Goal: Download file/media

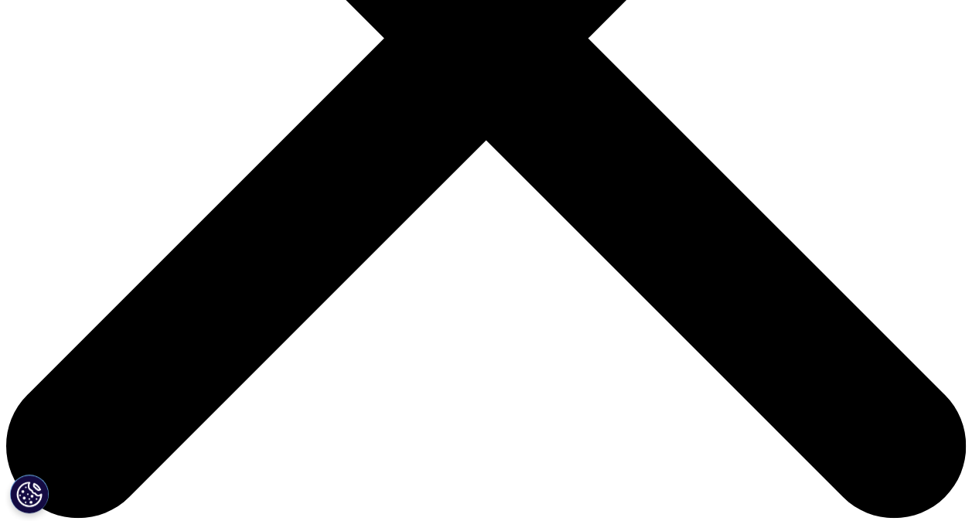
scroll to position [489, 913]
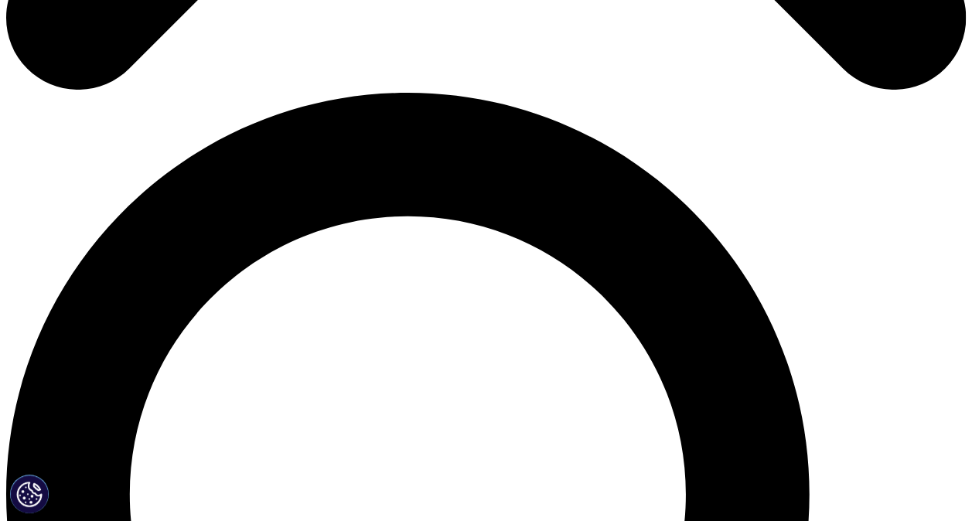
scroll to position [774, 0]
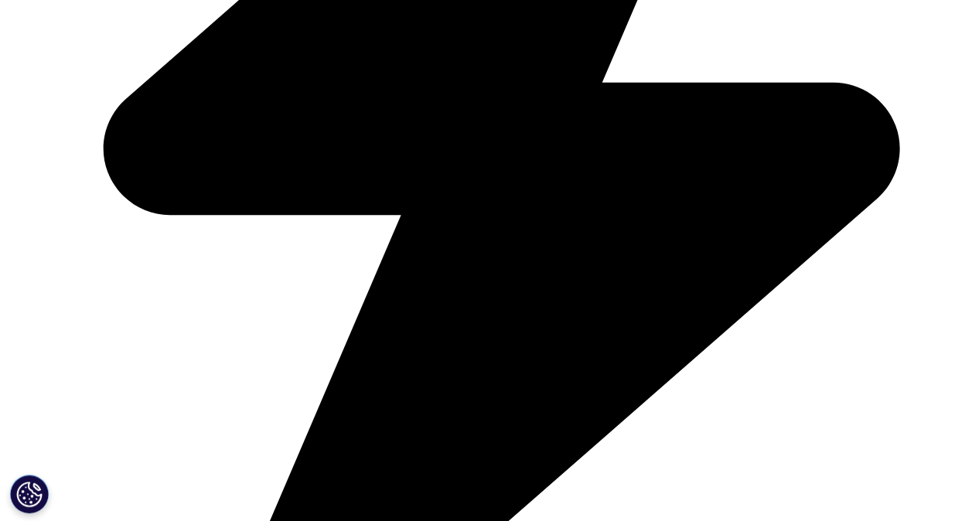
type input "[PERSON_NAME]"
type input "[EMAIL_ADDRESS][DOMAIN_NAME]"
type input "Astorg"
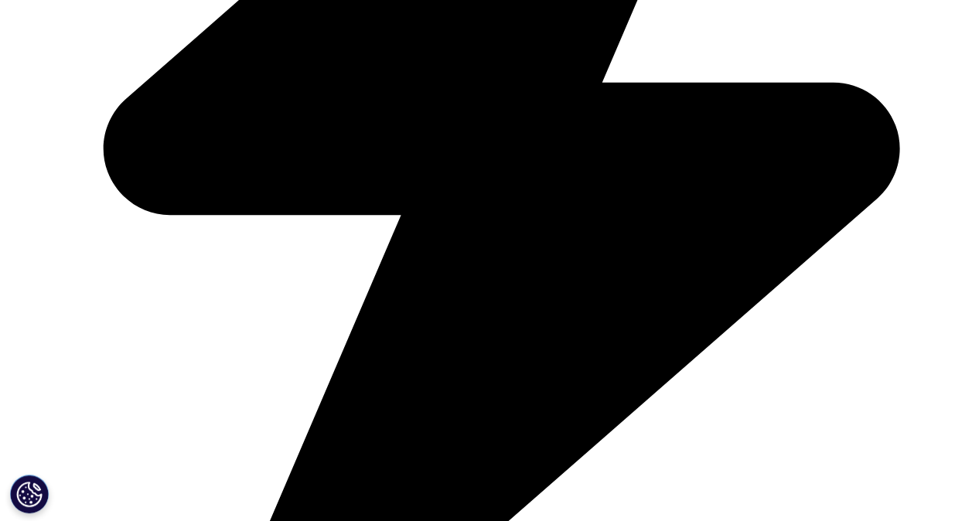
select select "[GEOGRAPHIC_DATA]"
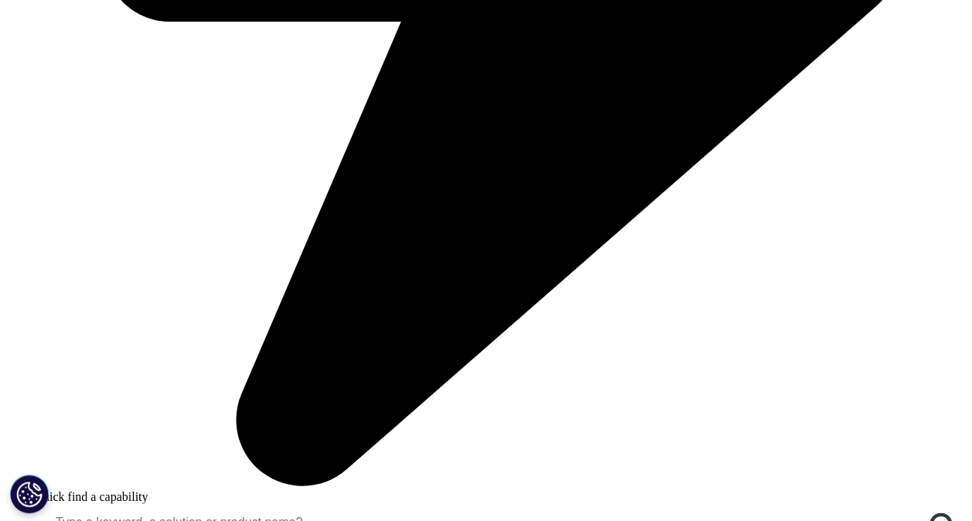
scroll to position [1006, 0]
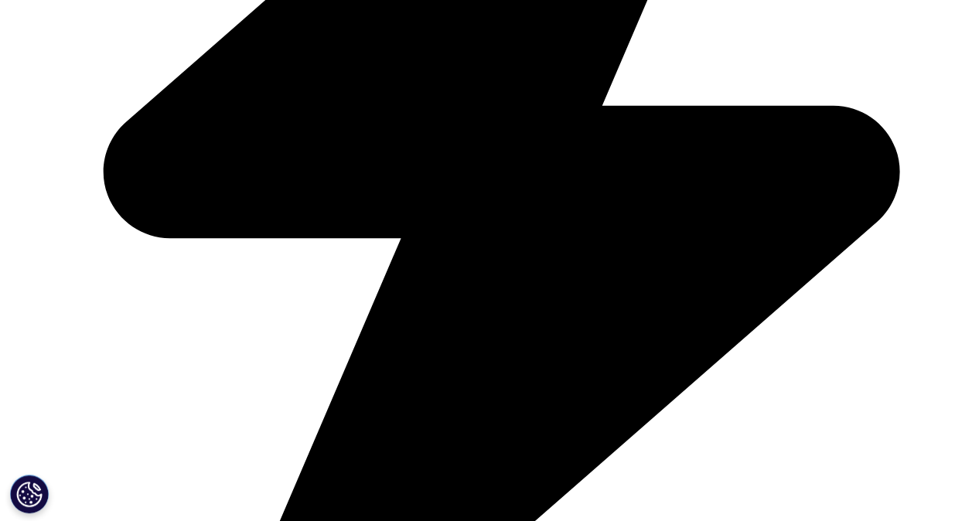
scroll to position [854, 913]
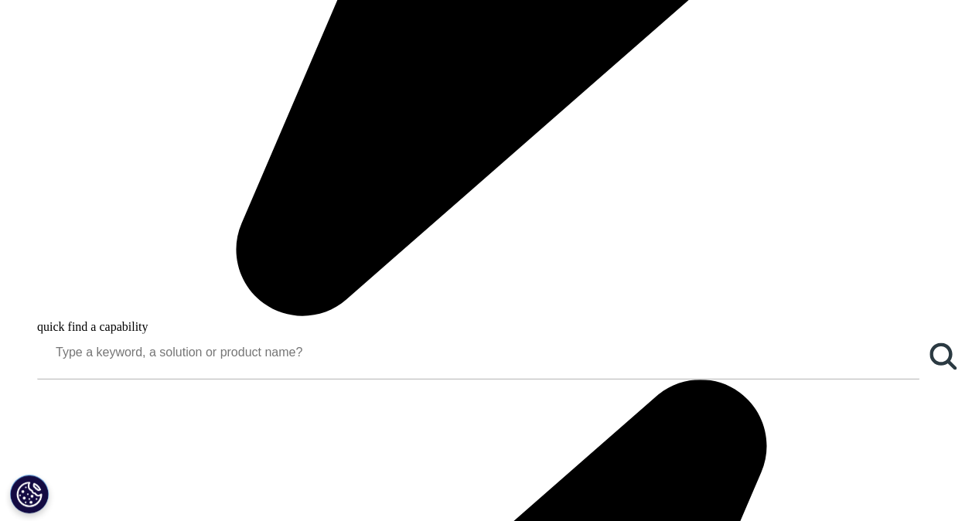
type input "Assosiate"
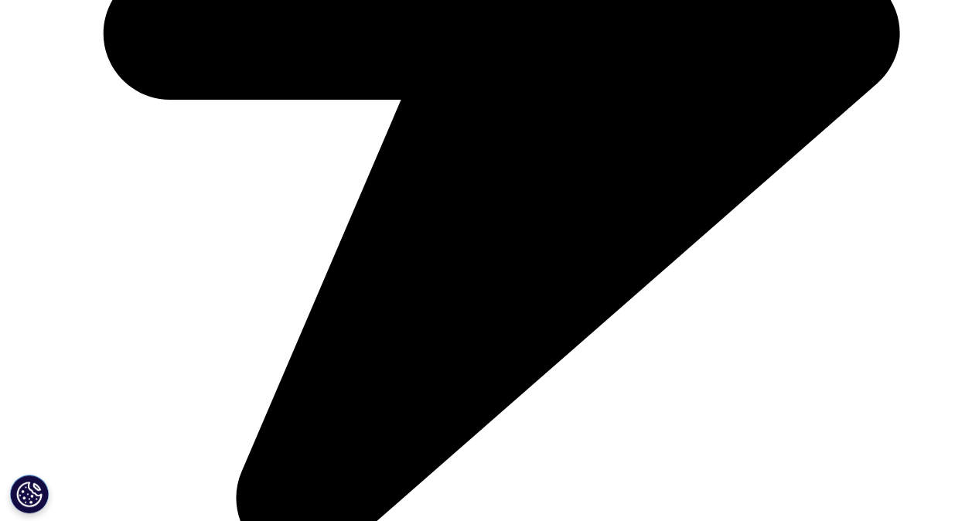
scroll to position [1009, 0]
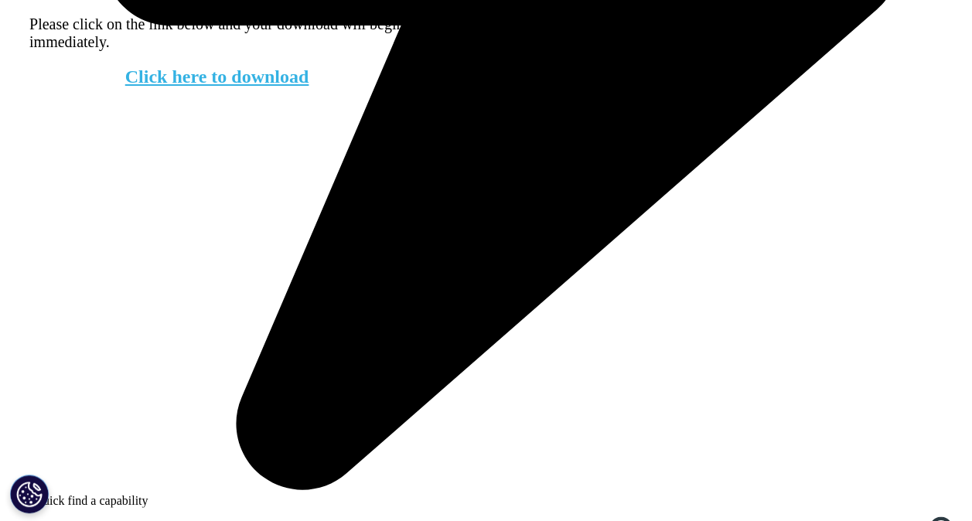
scroll to position [931, 0]
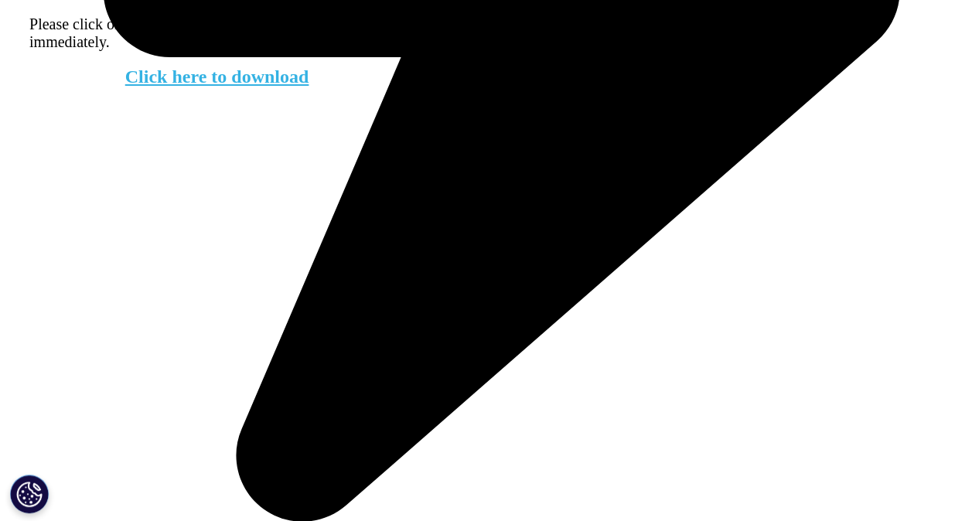
click at [217, 87] on link "Click here to download" at bounding box center [217, 77] width 184 height 20
